Goal: Task Accomplishment & Management: Manage account settings

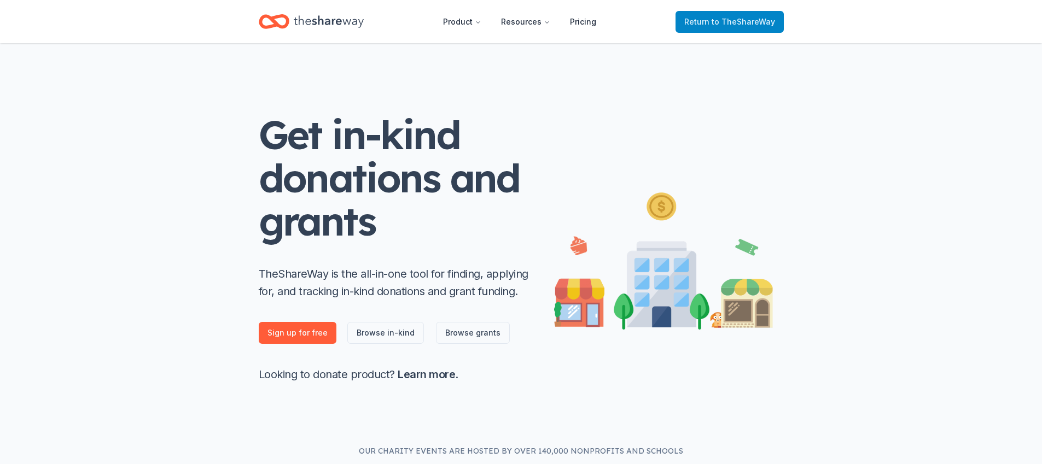
click at [763, 22] on span "to TheShareWay" at bounding box center [742, 21] width 63 height 9
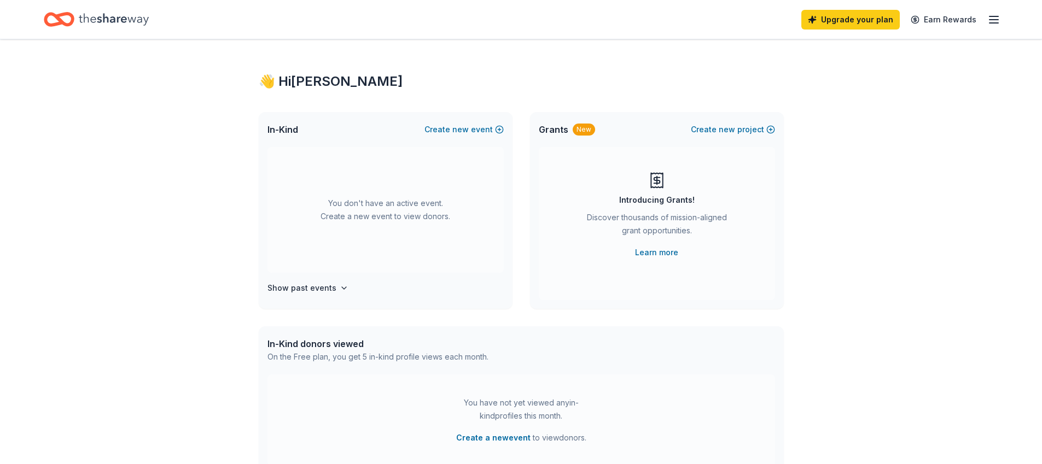
scroll to position [2, 0]
click at [1001, 14] on div "Upgrade your plan Earn Rewards" at bounding box center [521, 19] width 1042 height 39
click at [999, 16] on icon "button" at bounding box center [993, 19] width 13 height 13
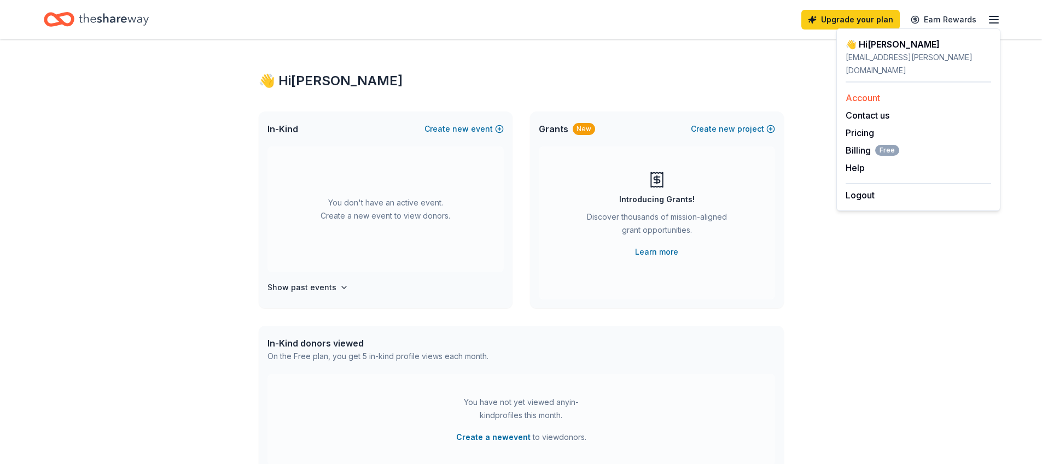
click at [869, 92] on link "Account" at bounding box center [862, 97] width 34 height 11
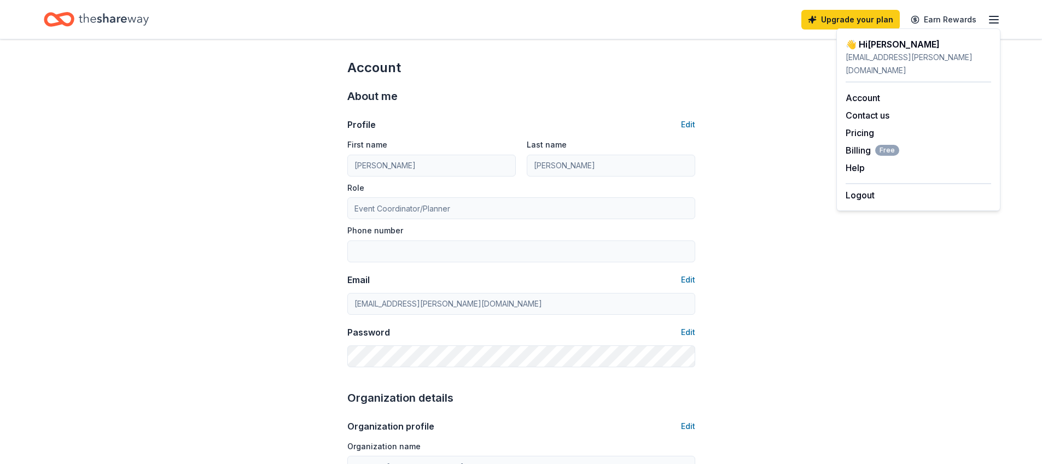
click at [112, 13] on icon "Home" at bounding box center [114, 19] width 70 height 22
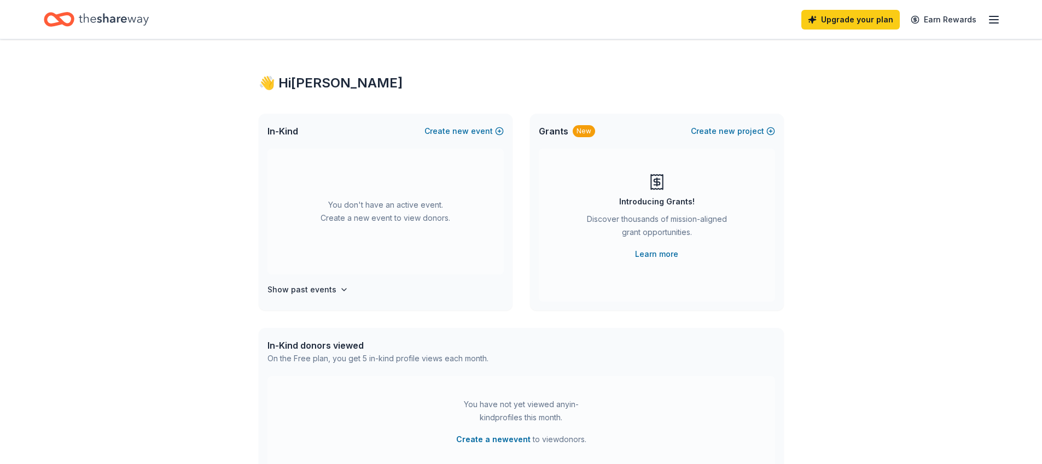
click at [429, 196] on div "You don't have an active event. Create a new event to view donors." at bounding box center [385, 212] width 236 height 126
click at [340, 291] on icon "button" at bounding box center [344, 289] width 9 height 9
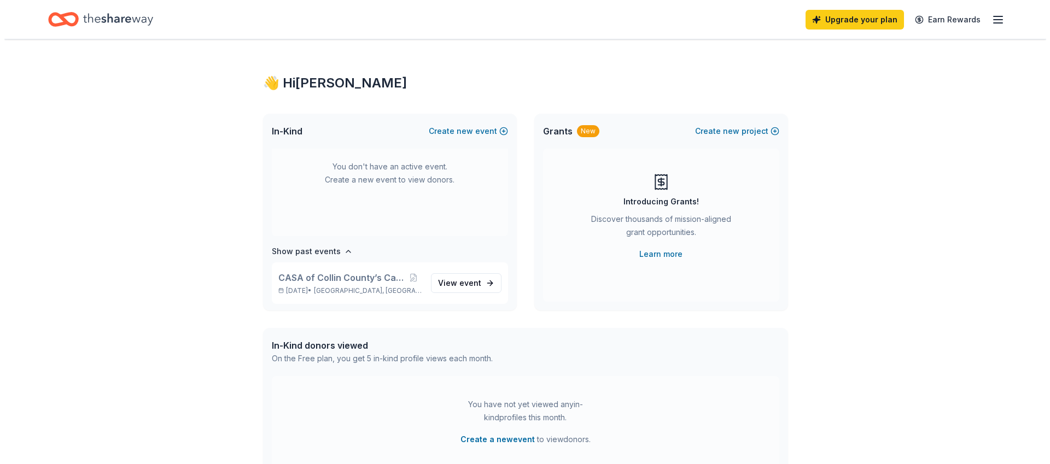
scroll to position [40, 0]
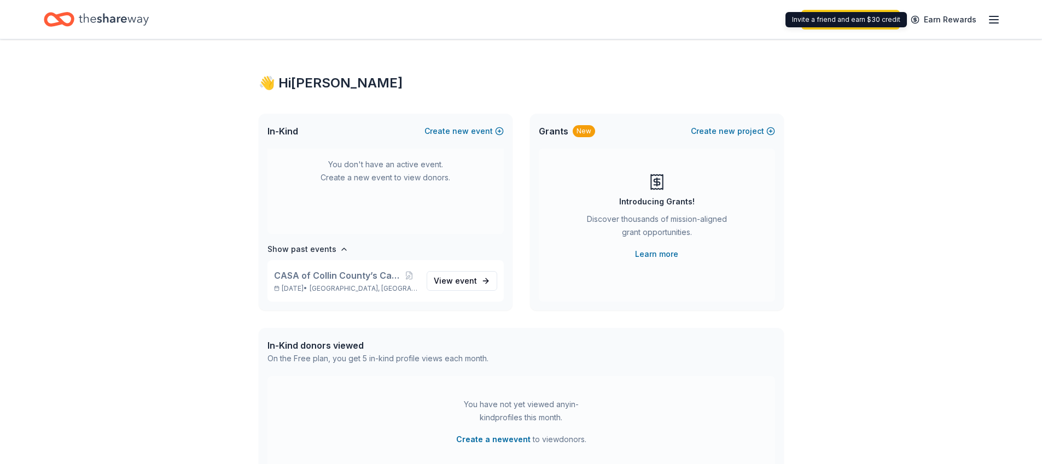
click at [995, 22] on icon "button" at bounding box center [993, 19] width 13 height 13
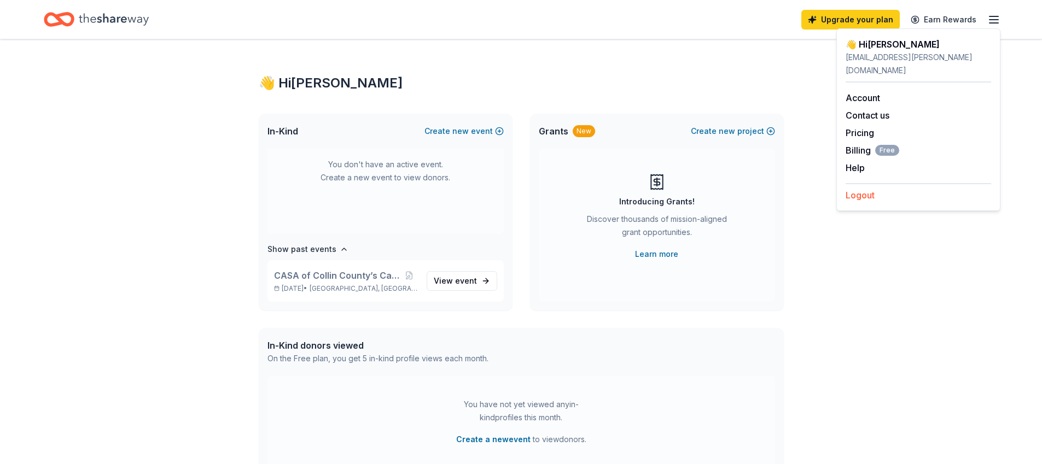
click at [868, 189] on button "Logout" at bounding box center [859, 195] width 29 height 13
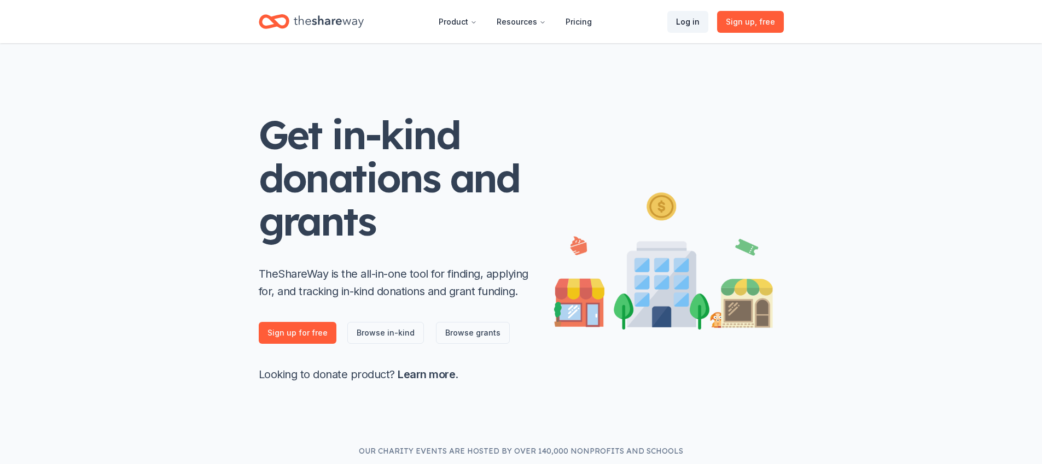
click at [689, 21] on link "Log in" at bounding box center [687, 22] width 41 height 22
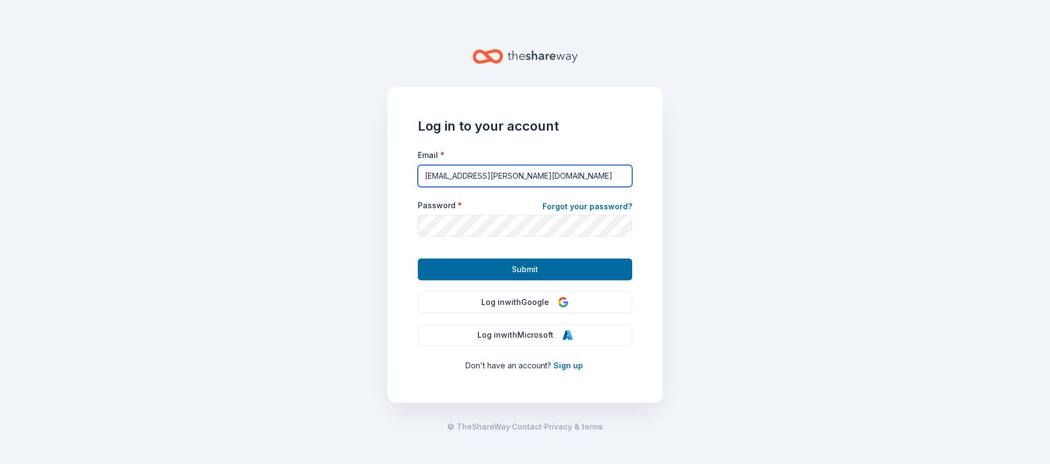
click at [509, 173] on input "[EMAIL_ADDRESS][PERSON_NAME][DOMAIN_NAME]" at bounding box center [525, 176] width 214 height 22
click at [596, 173] on input "[EMAIL_ADDRESS][PERSON_NAME][DOMAIN_NAME]" at bounding box center [525, 176] width 214 height 22
type input "[PERSON_NAME][EMAIL_ADDRESS][PERSON_NAME][DOMAIN_NAME]"
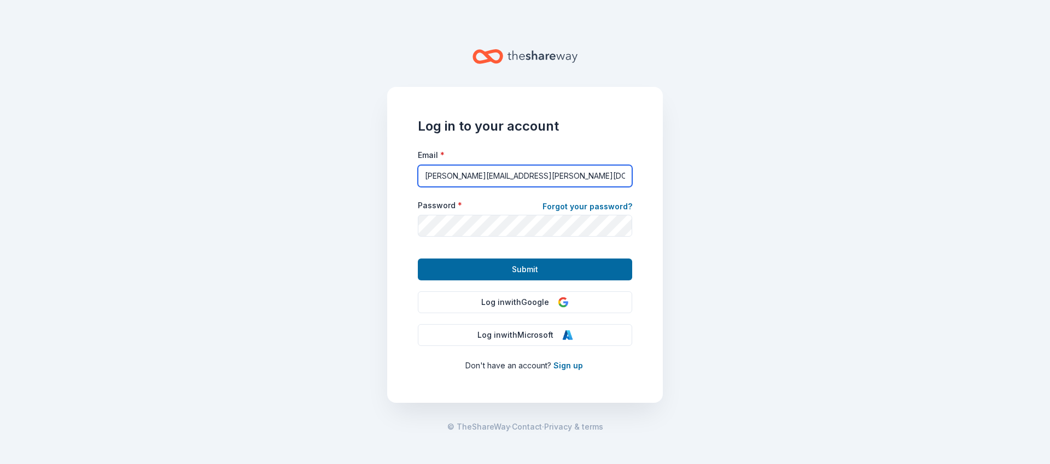
click at [418, 259] on button "Submit" at bounding box center [525, 270] width 214 height 22
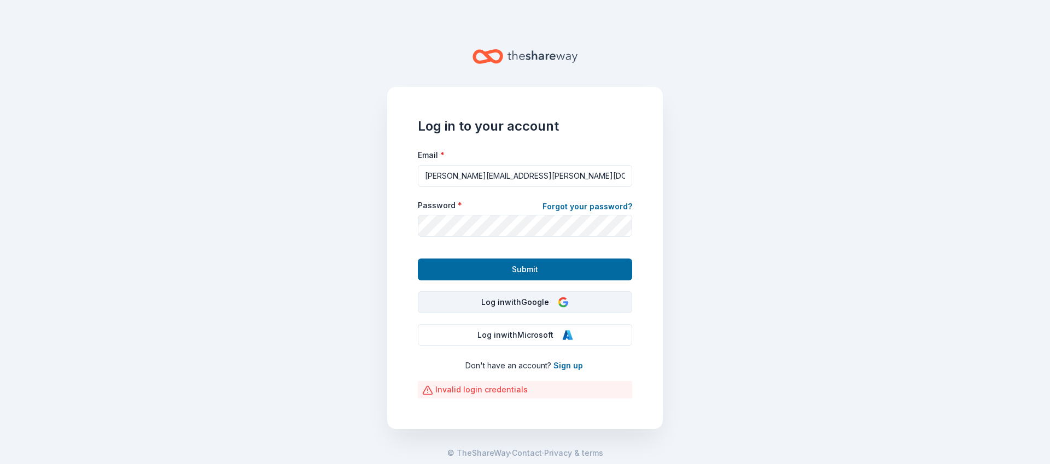
click at [507, 304] on button "Log in with Google" at bounding box center [525, 302] width 214 height 22
